Goal: Information Seeking & Learning: Learn about a topic

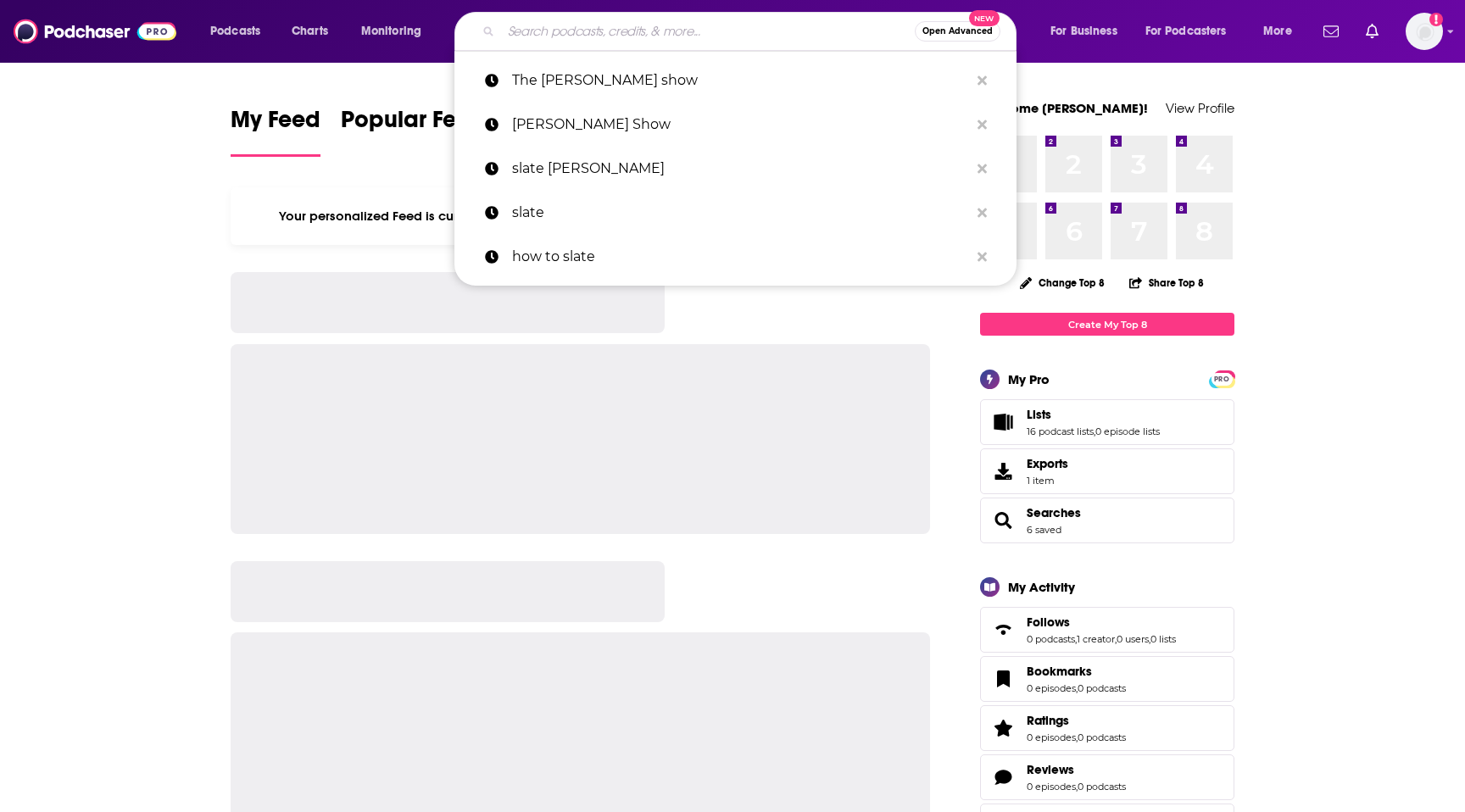
click at [618, 33] on input "Search podcasts, credits, & more..." at bounding box center [707, 31] width 414 height 27
paste input "Consulting Success"
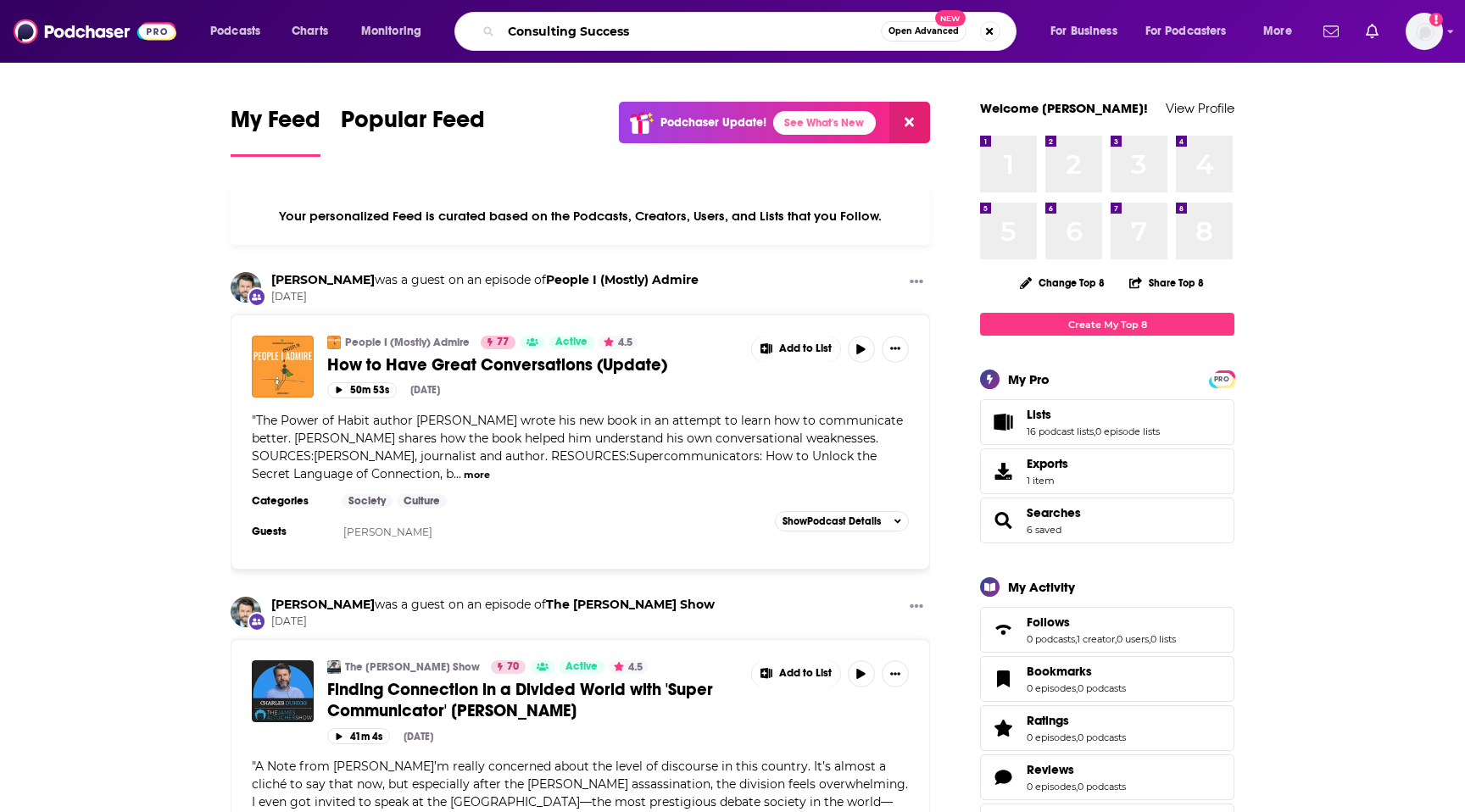
type input "Consulting Success"
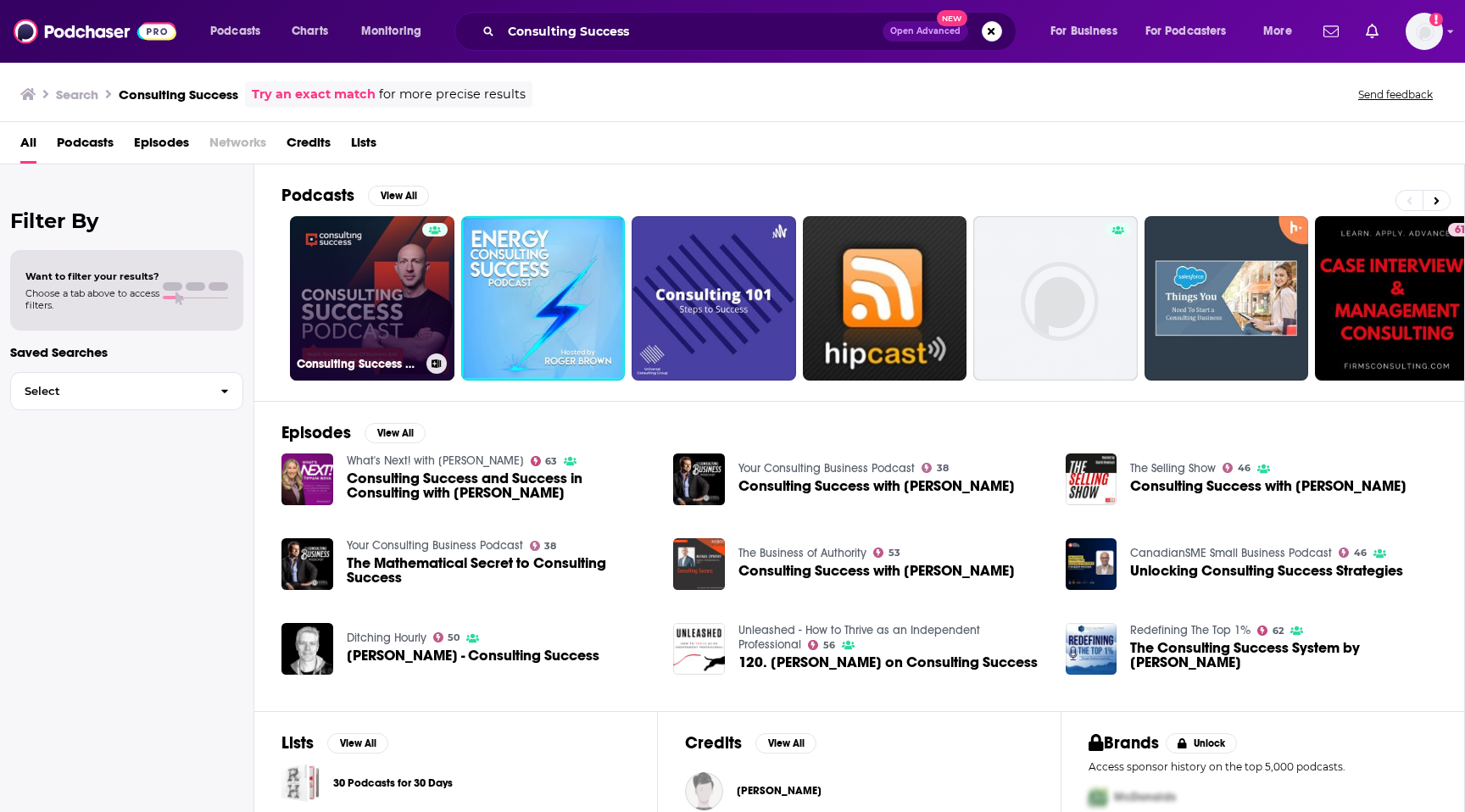
click at [398, 280] on link "Consulting Success Podcast" at bounding box center [372, 298] width 164 height 164
